Goal: Communication & Community: Answer question/provide support

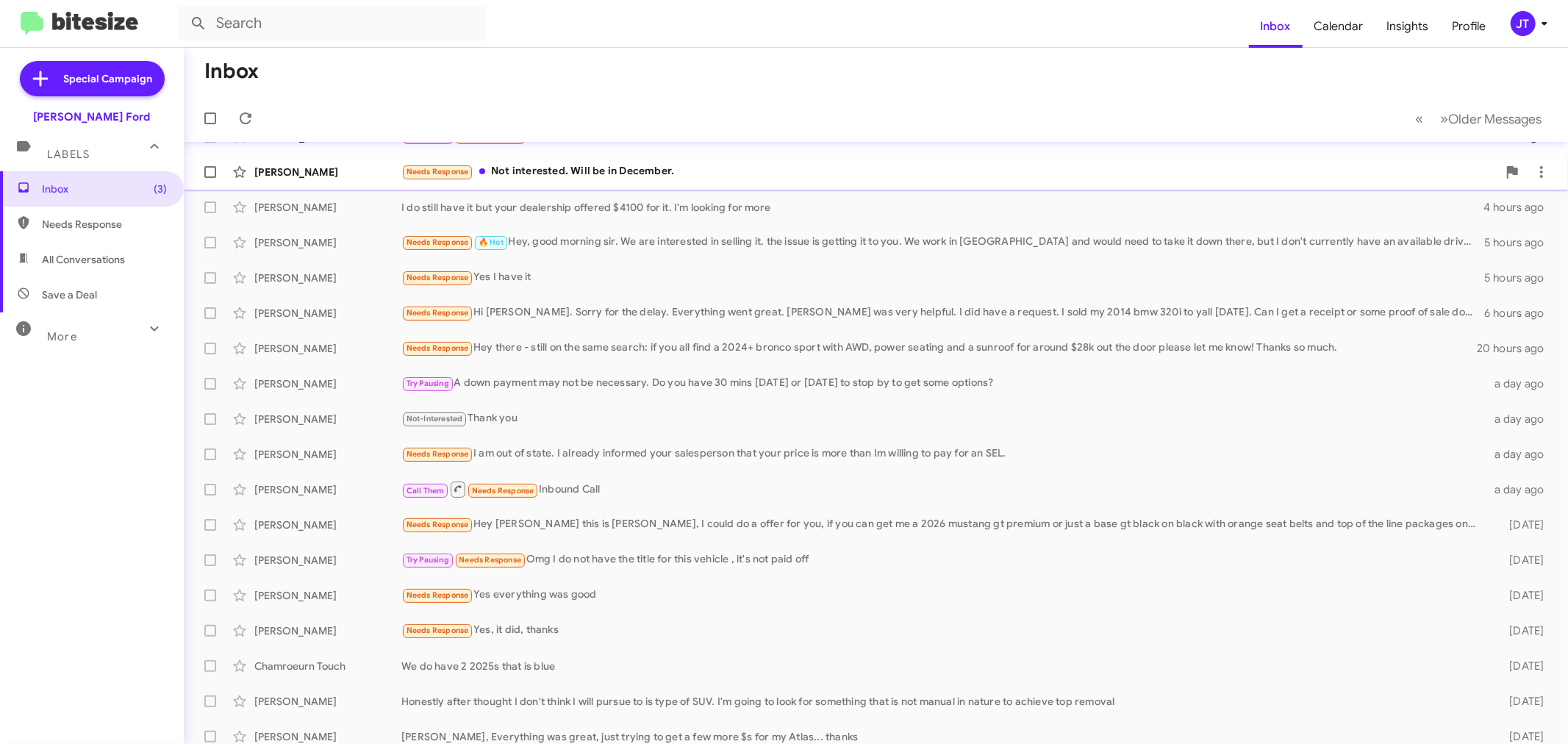
scroll to position [27, 0]
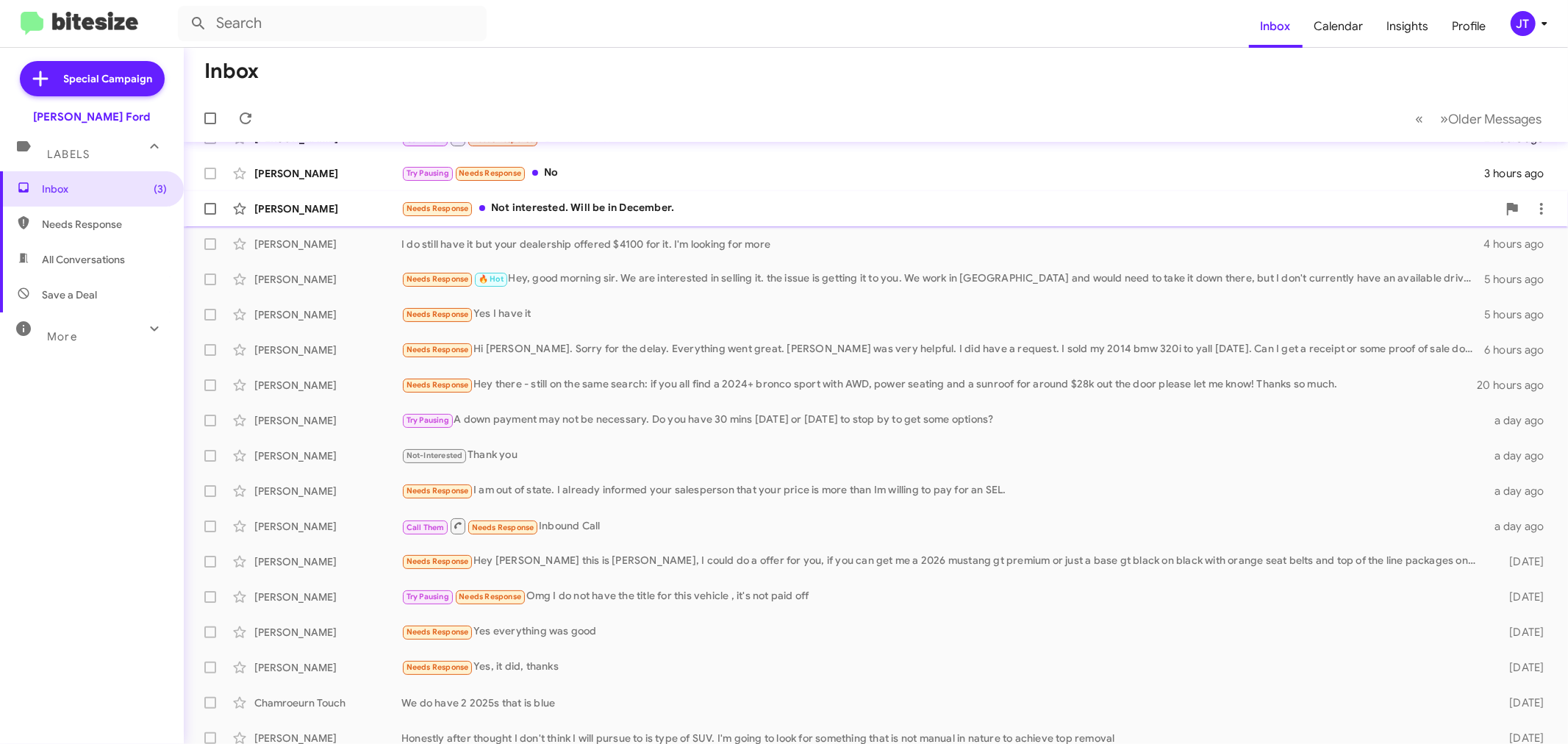
click at [631, 208] on div "Needs Response Not interested. Will be in December." at bounding box center [949, 208] width 1096 height 17
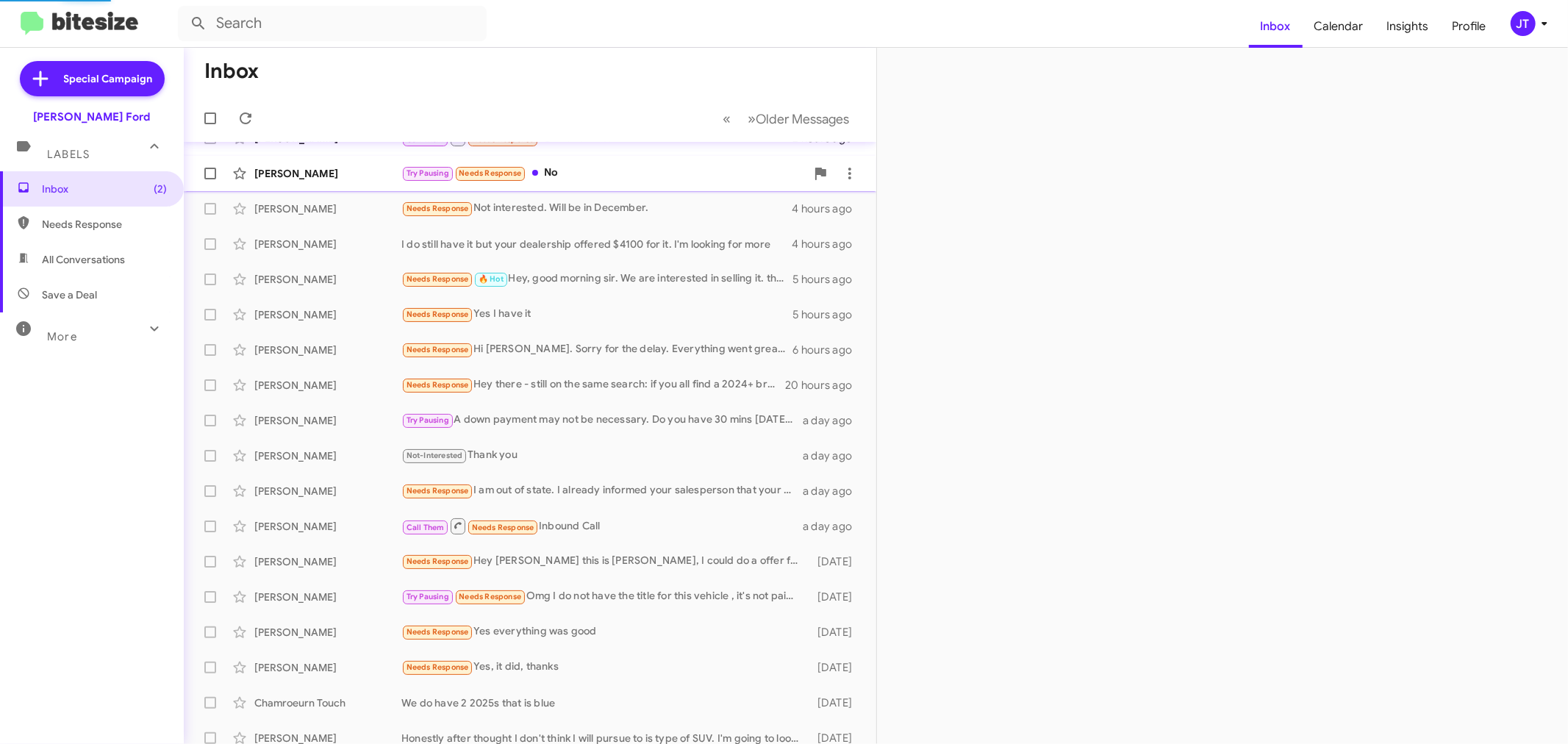
click at [636, 175] on div "Try Pausing Needs Response No" at bounding box center [603, 173] width 404 height 17
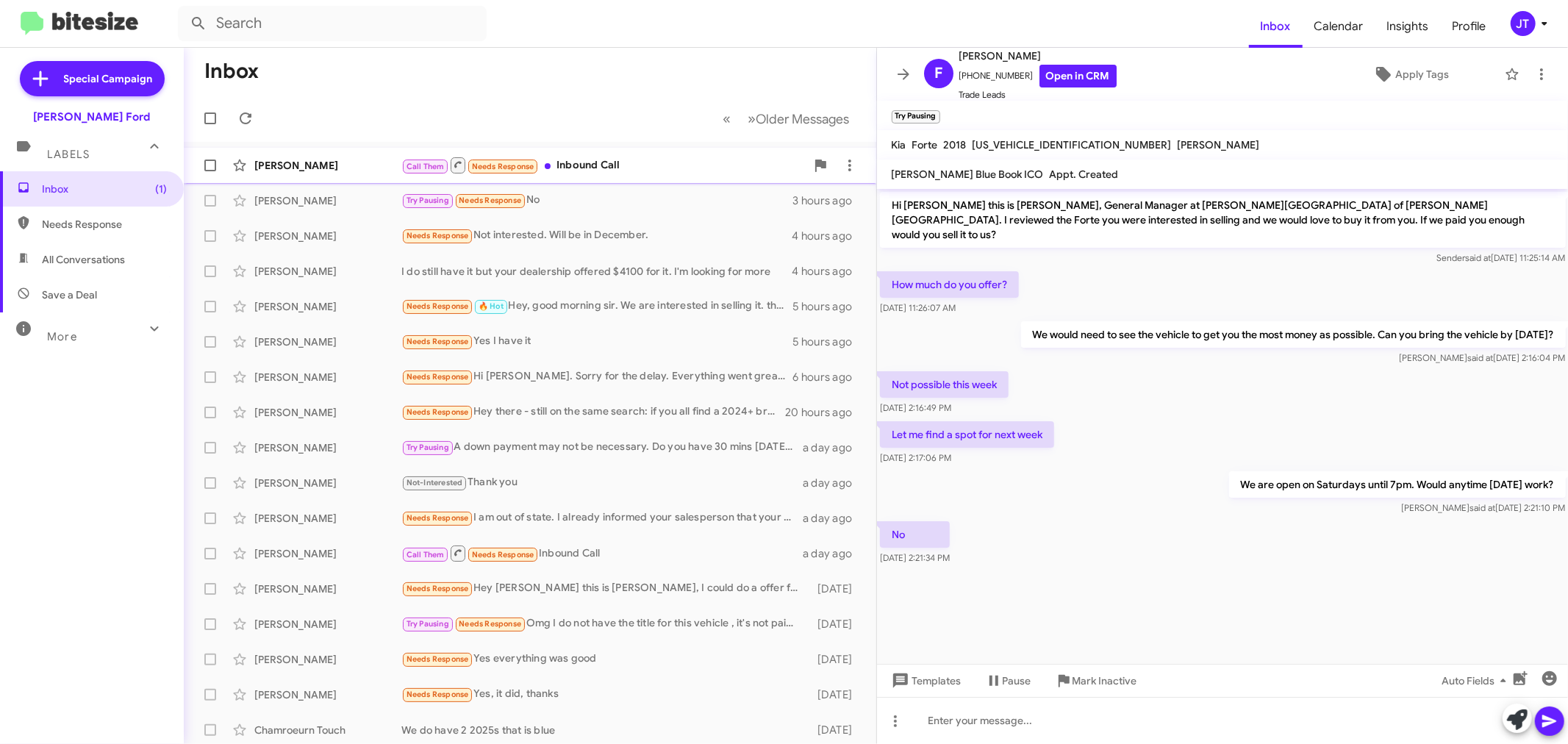
click at [629, 160] on div "Call Them Needs Response Inbound Call" at bounding box center [603, 165] width 404 height 18
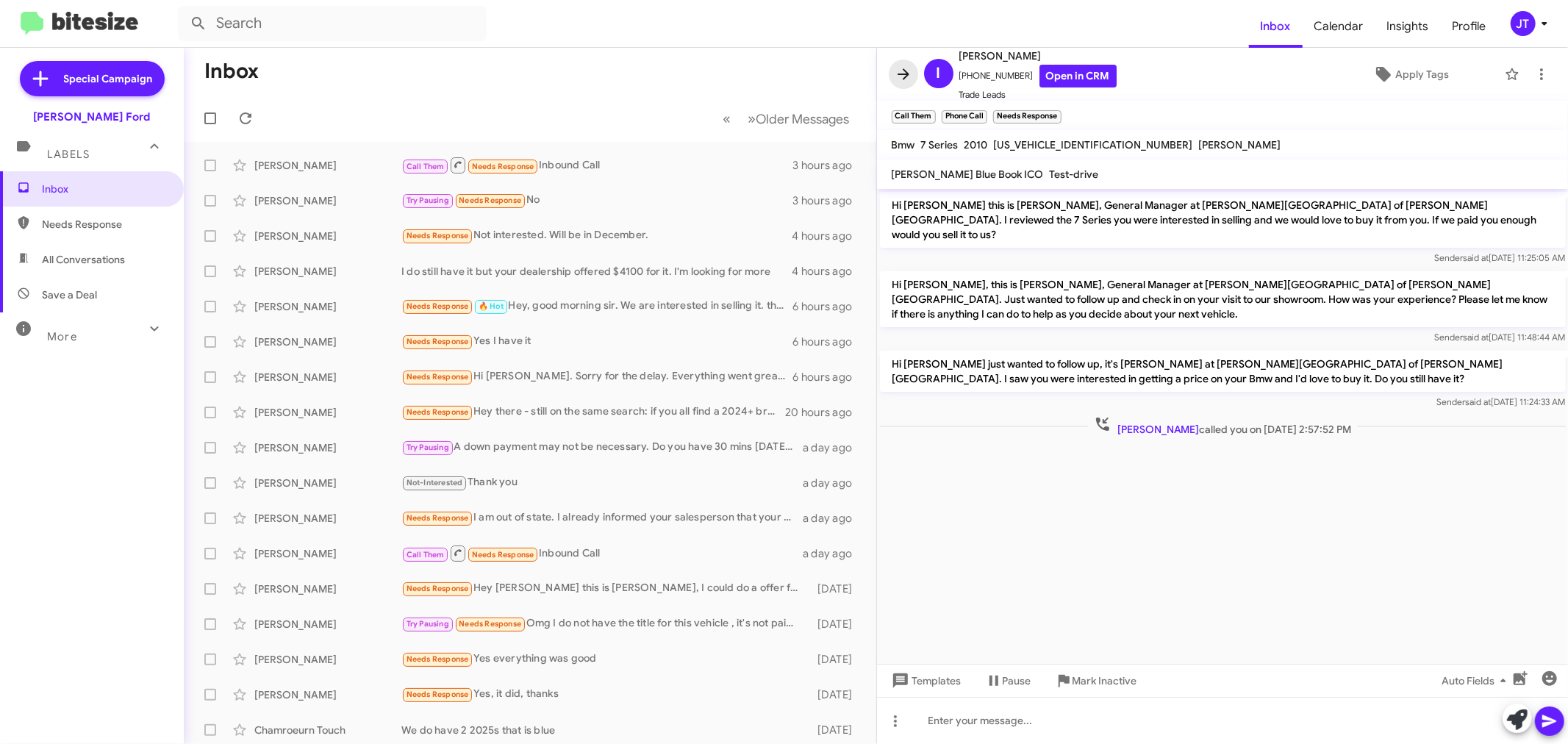
click at [902, 75] on icon at bounding box center [904, 75] width 18 height 18
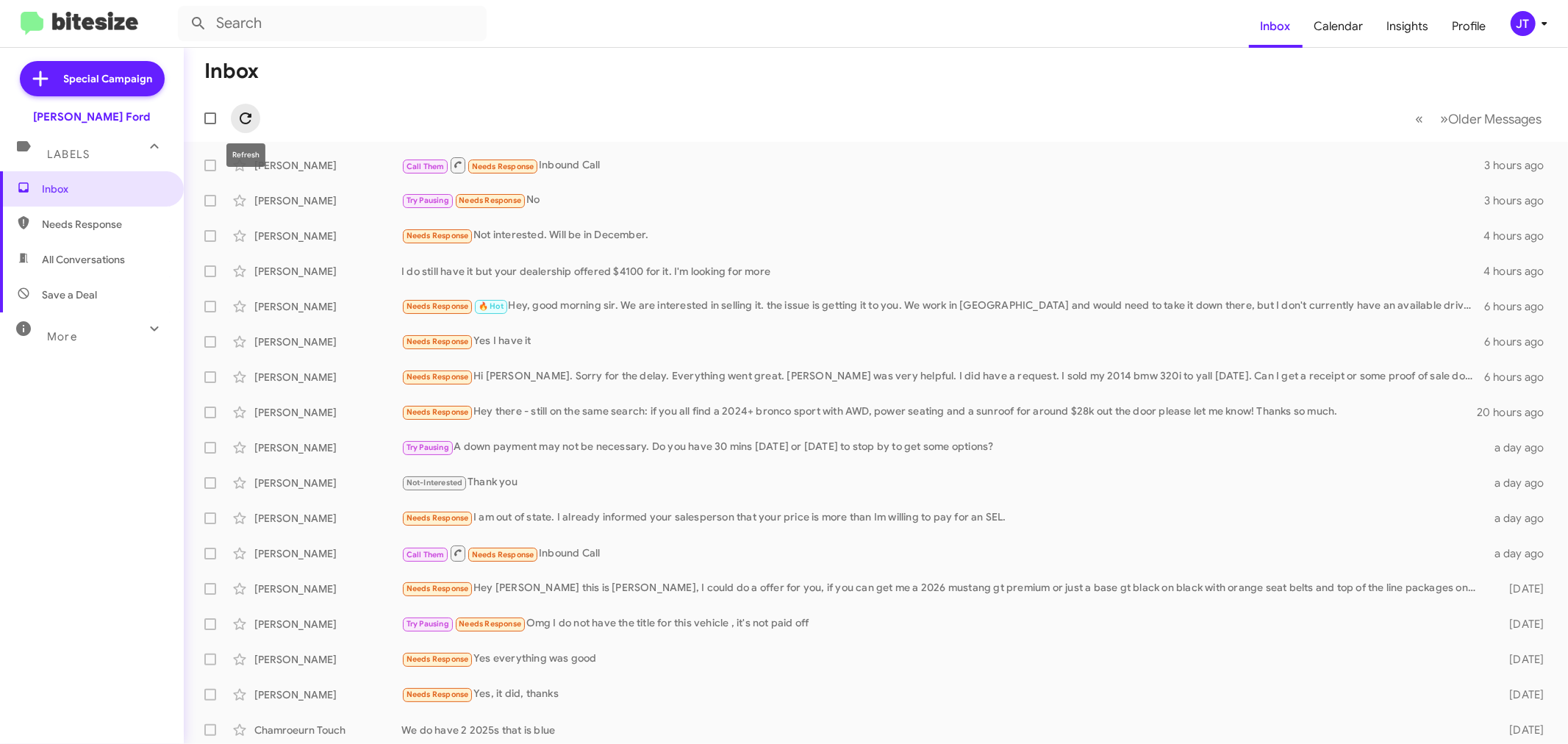
click at [249, 113] on icon at bounding box center [246, 119] width 18 height 18
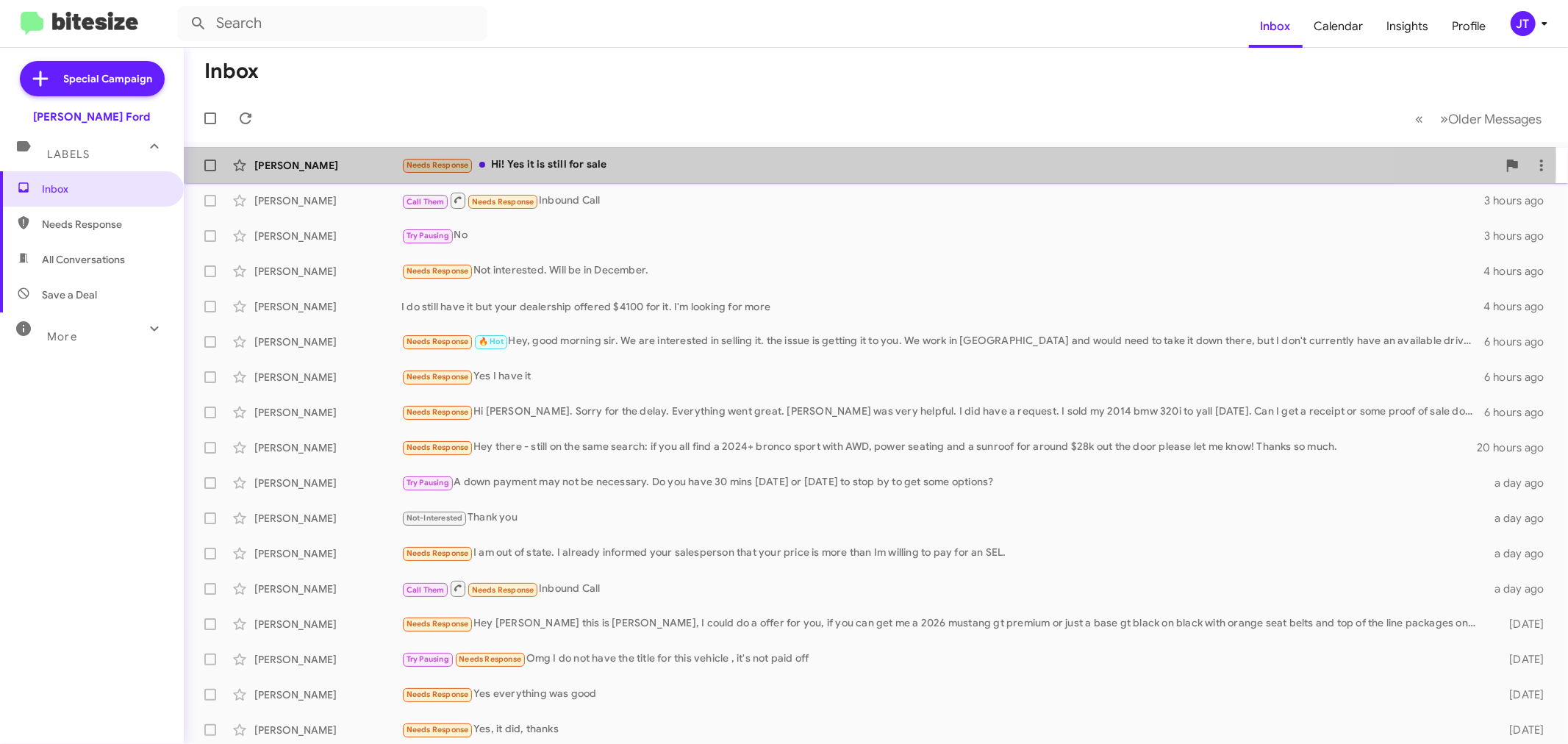
click at [635, 160] on div "Needs Response Hi! Yes it is still for sale" at bounding box center [949, 165] width 1096 height 17
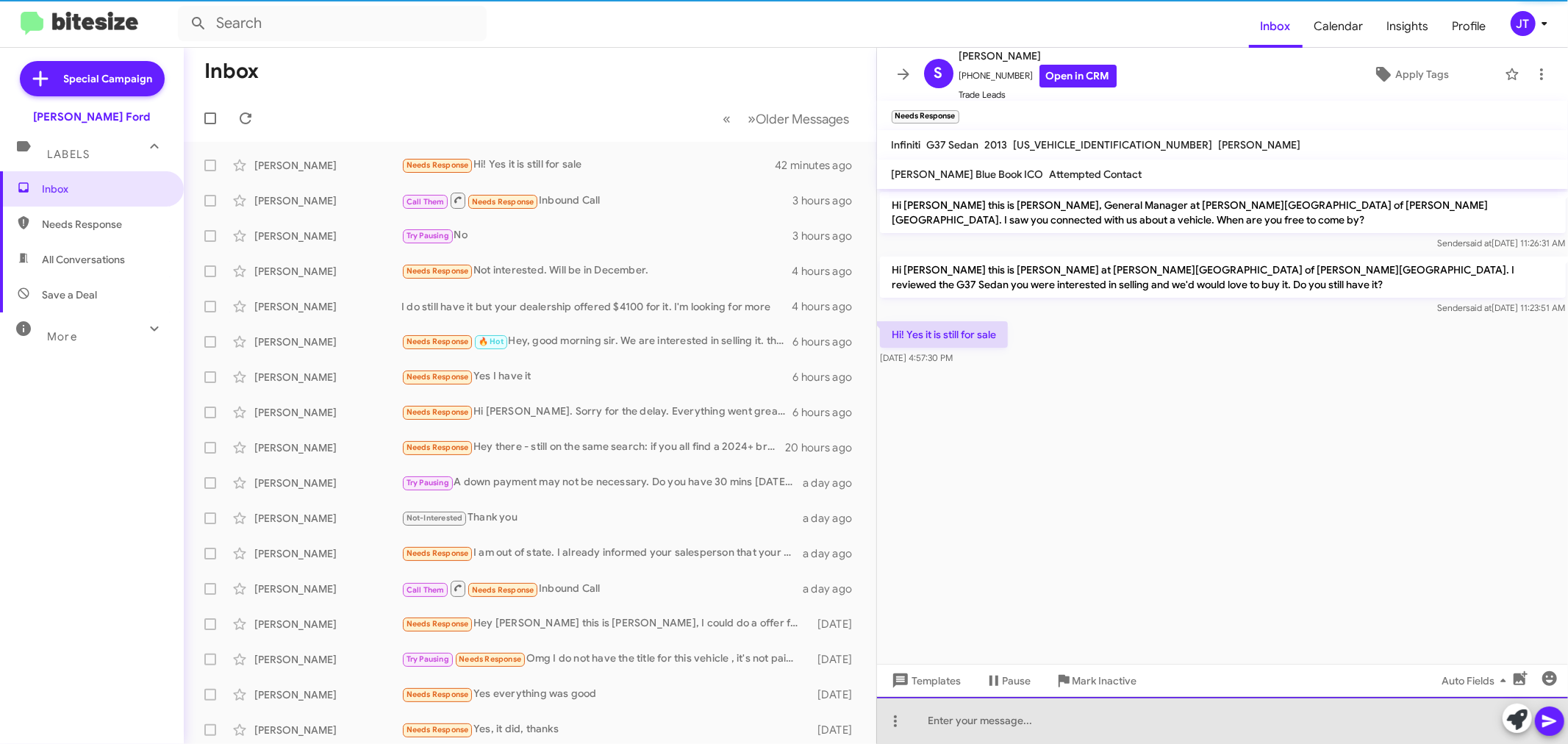
click at [1111, 724] on div at bounding box center [1222, 720] width 692 height 47
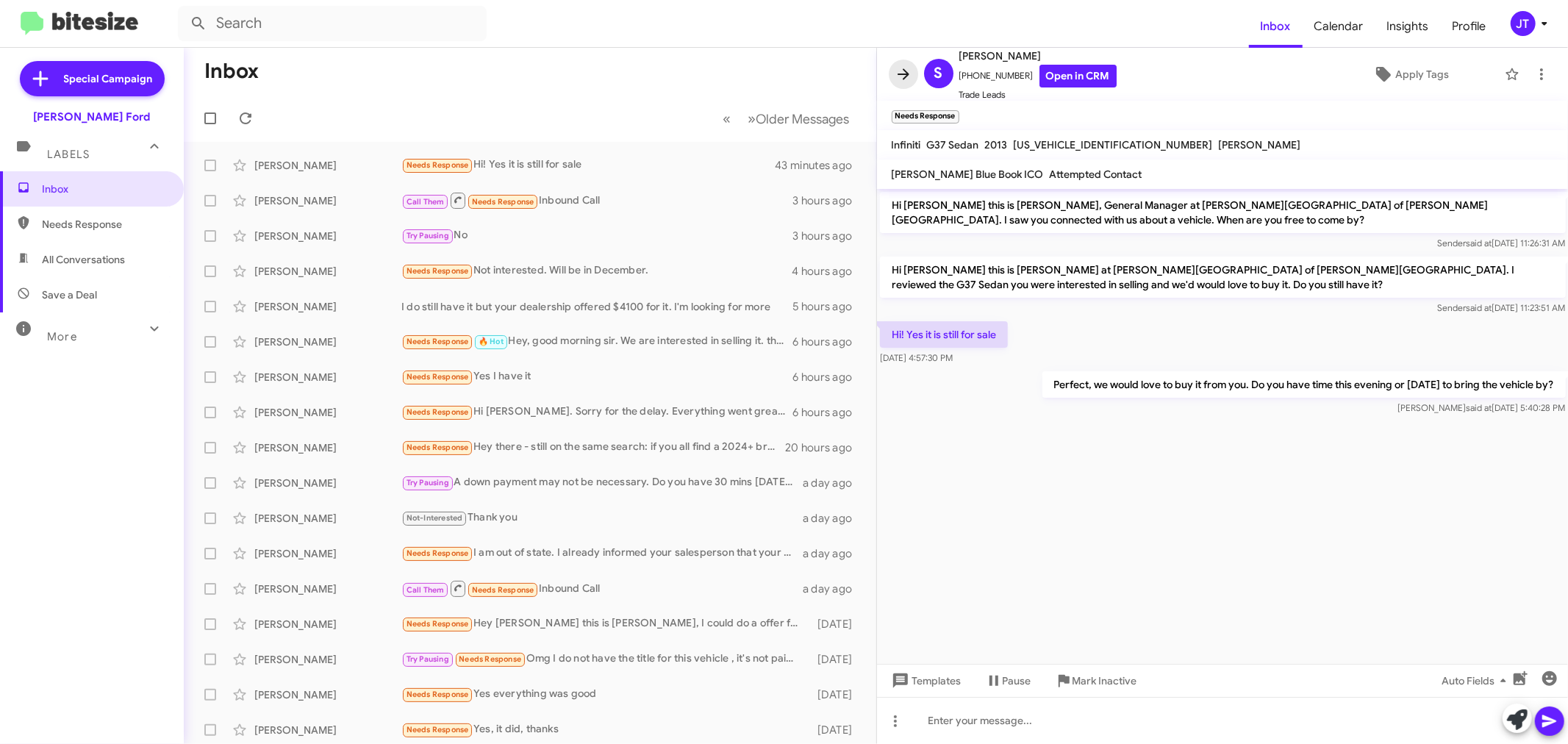
click at [895, 74] on icon at bounding box center [904, 75] width 18 height 18
